Goal: Information Seeking & Learning: Learn about a topic

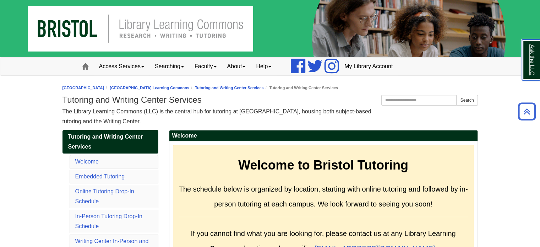
scroll to position [7, 0]
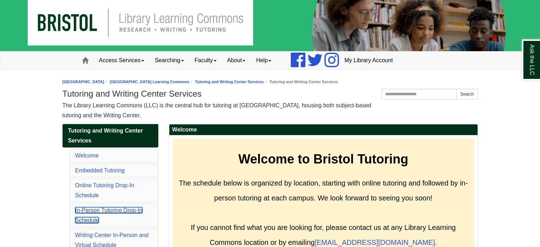
click at [101, 210] on link "In-Person Tutoring Drop-In Schedule" at bounding box center [108, 215] width 67 height 16
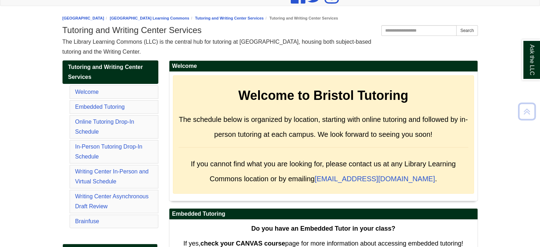
scroll to position [17, 0]
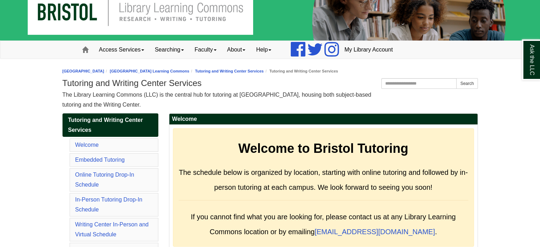
click at [129, 23] on img at bounding box center [270, 12] width 540 height 58
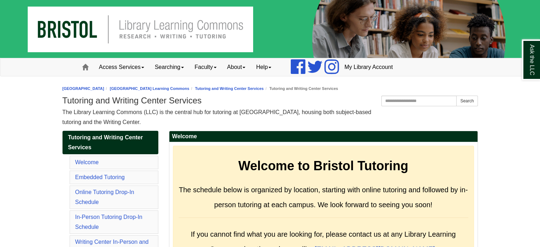
click at [135, 41] on img at bounding box center [270, 29] width 540 height 58
click at [61, 24] on img at bounding box center [270, 29] width 540 height 58
click at [112, 190] on link "Online Tutoring Drop-In Schedule" at bounding box center [104, 197] width 59 height 16
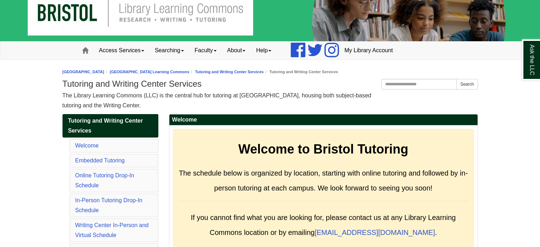
scroll to position [43, 0]
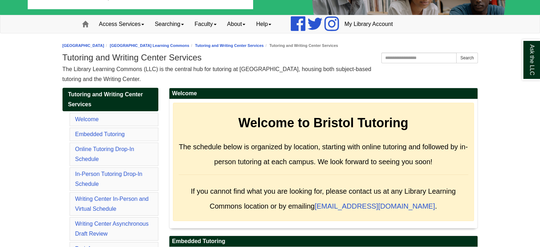
click at [114, 150] on link "Online Tutoring Drop-In Schedule" at bounding box center [104, 154] width 59 height 16
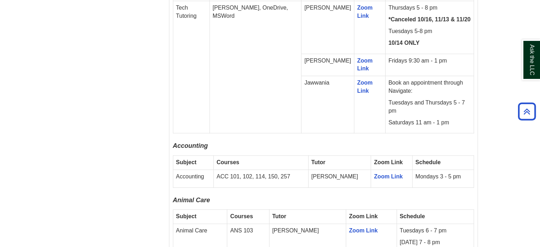
scroll to position [501, 0]
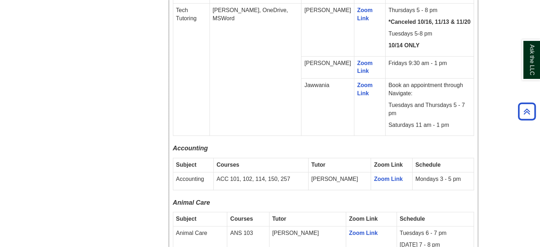
click at [459, 23] on p "*Canceled 10/16, 11/13 & 11/20" at bounding box center [429, 22] width 82 height 8
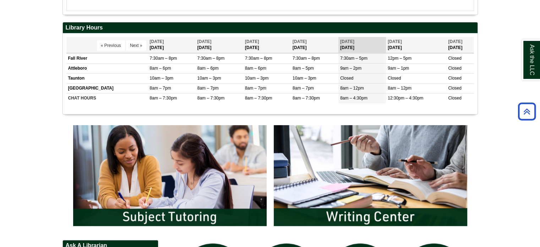
scroll to position [268, 0]
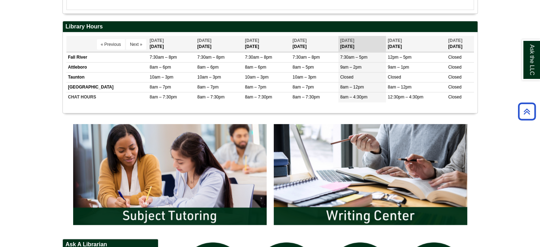
click at [5, 121] on body "Skip to Main Content Toggle navigation Home Access Services Access Services Pol…" at bounding box center [270, 178] width 540 height 892
